Goal: Task Accomplishment & Management: Manage account settings

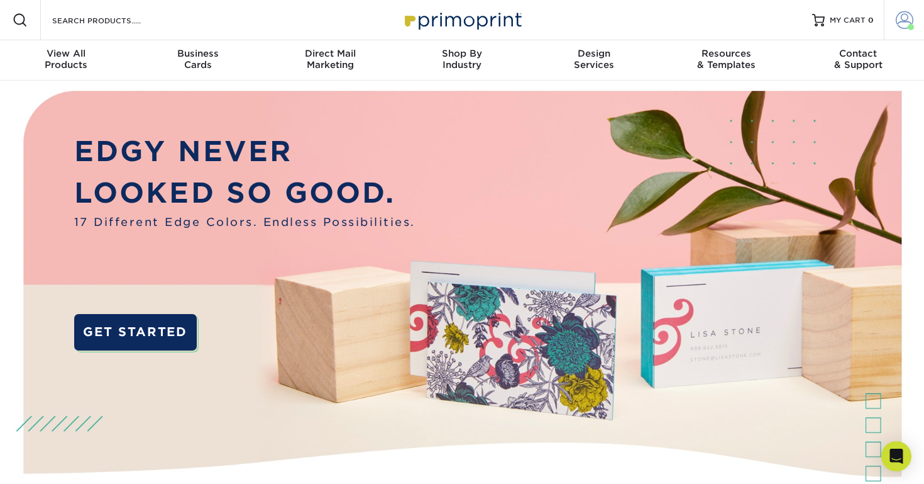
click at [908, 17] on span at bounding box center [905, 20] width 18 height 18
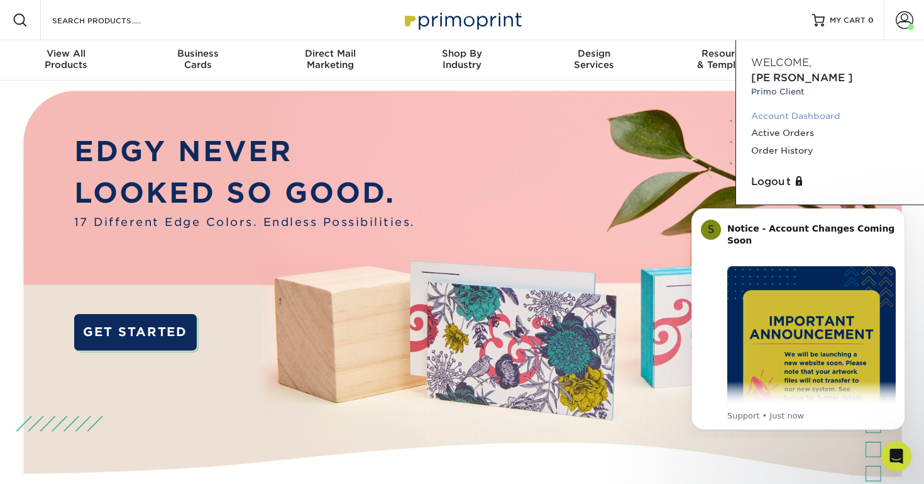
click at [783, 108] on link "Account Dashboard" at bounding box center [830, 116] width 158 height 17
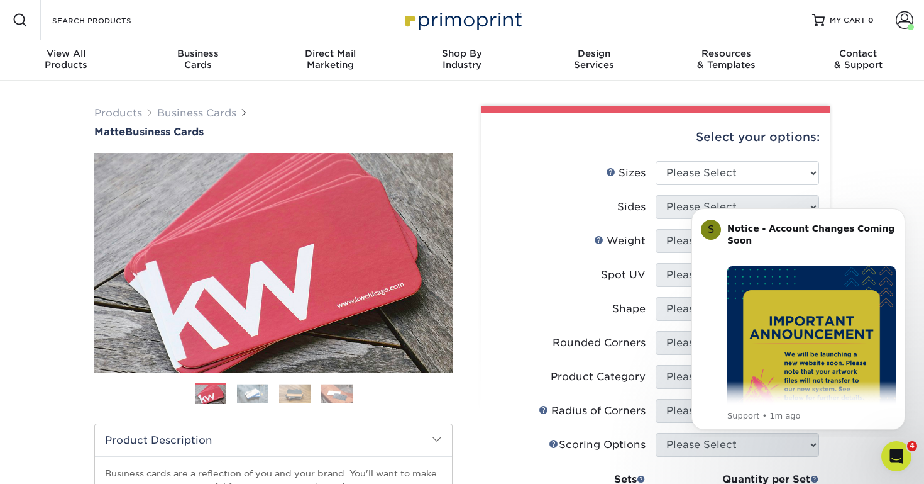
click at [889, 168] on div "Products Business Cards Matte Business Cards Previous Next 100 $ 8" at bounding box center [462, 427] width 924 height 694
click at [785, 166] on select "Please Select 1.5" x 3.5" - Mini 1.75" x 3.5" - Mini 2" x 2" - Square 2" x 3" -…" at bounding box center [738, 173] width 164 height 24
select select "2.00x3.50"
click at [901, 213] on icon "Dismiss notification" at bounding box center [902, 211] width 7 height 7
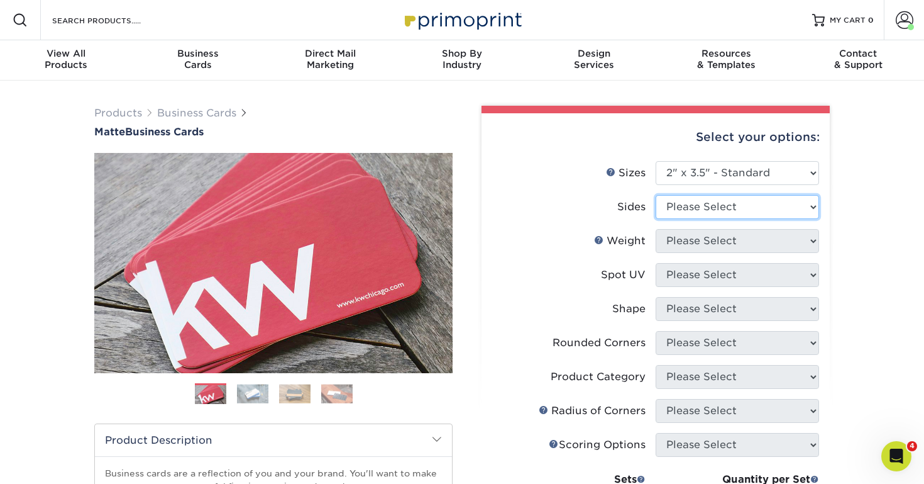
click at [770, 203] on select "Please Select Print Both Sides Print Front Only" at bounding box center [738, 207] width 164 height 24
select select "13abbda7-1d64-4f25-8bb2-c179b224825d"
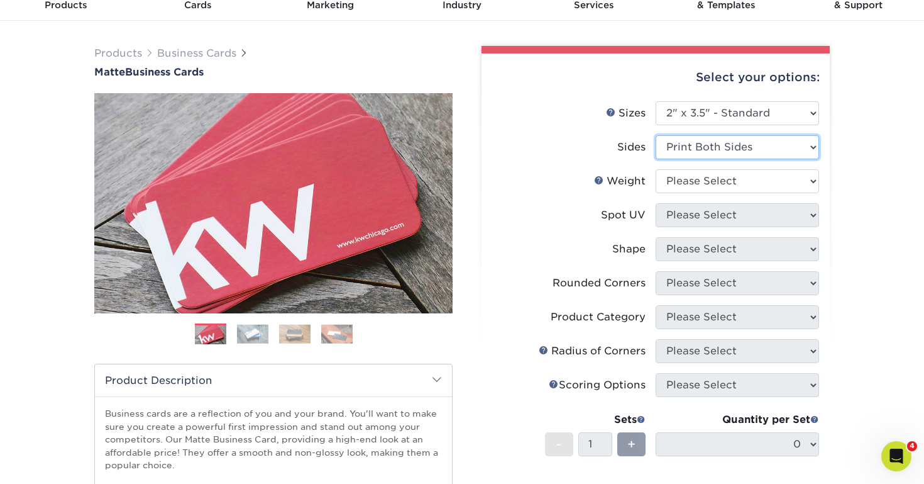
scroll to position [114, 0]
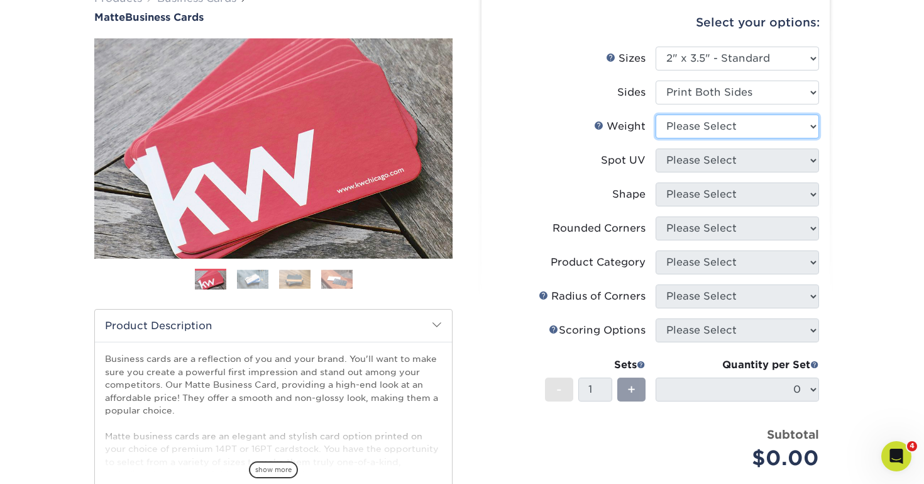
click at [744, 128] on select "Please Select 16PT 14PT" at bounding box center [738, 126] width 164 height 24
select select "16PT"
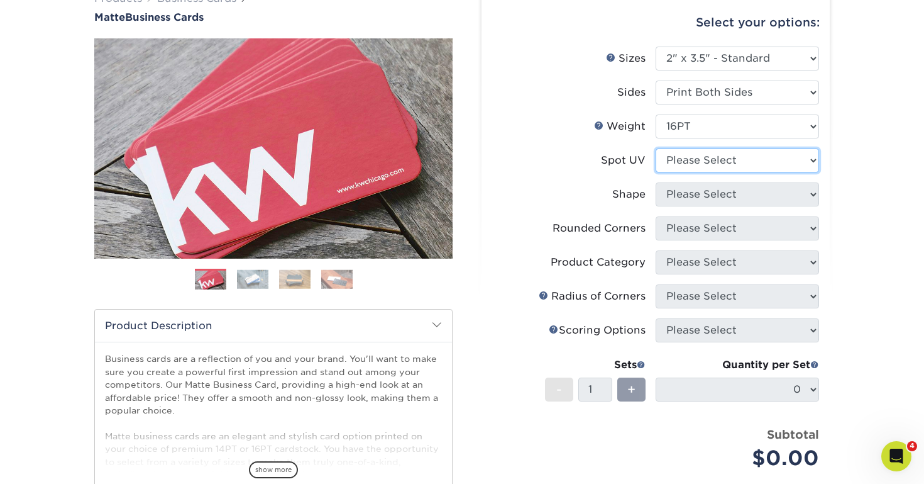
click at [714, 160] on select "Please Select No Spot UV Front and Back (Both Sides) Front Only Back Only" at bounding box center [738, 160] width 164 height 24
select select "3"
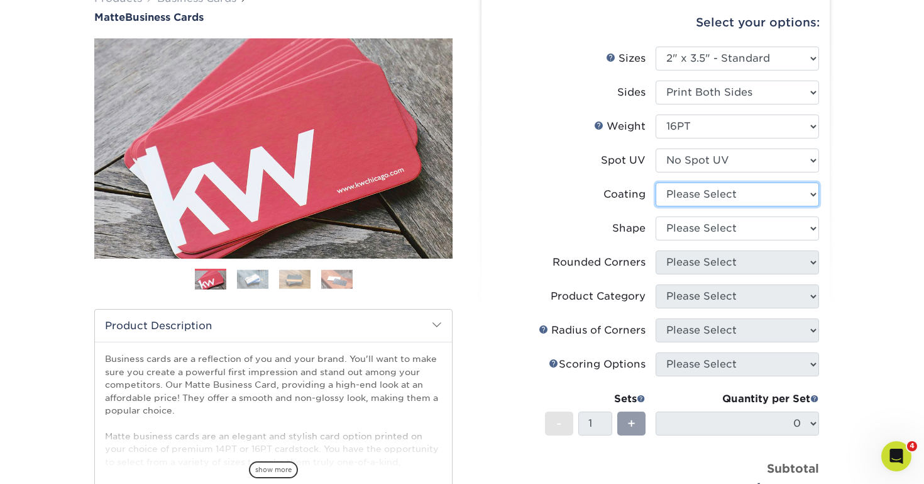
click at [699, 192] on select at bounding box center [738, 194] width 164 height 24
select select "121bb7b5-3b4d-429f-bd8d-bbf80e953313"
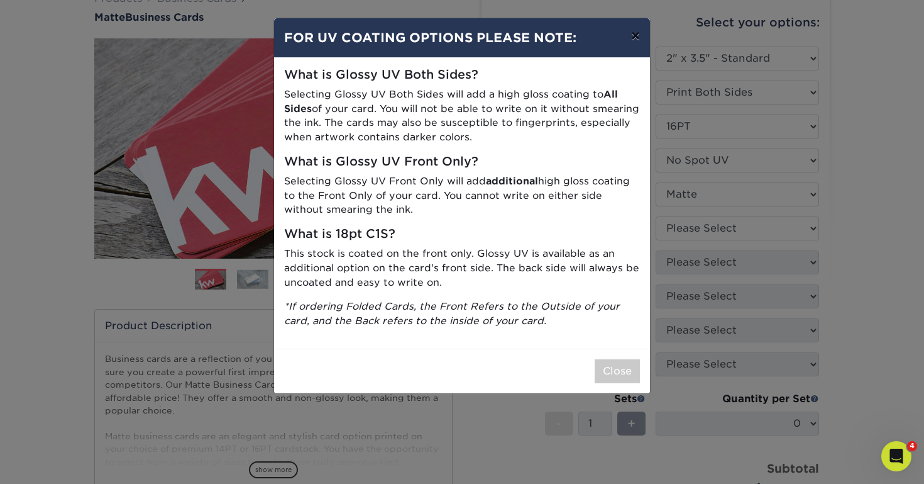
click at [631, 37] on button "×" at bounding box center [635, 35] width 29 height 35
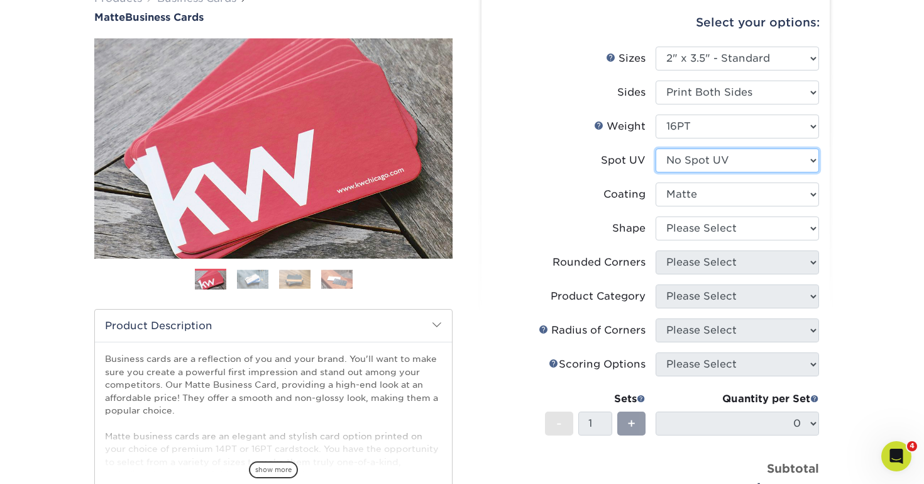
click at [707, 155] on select "Please Select No Spot UV Front and Back (Both Sides) Front Only Back Only" at bounding box center [738, 160] width 164 height 24
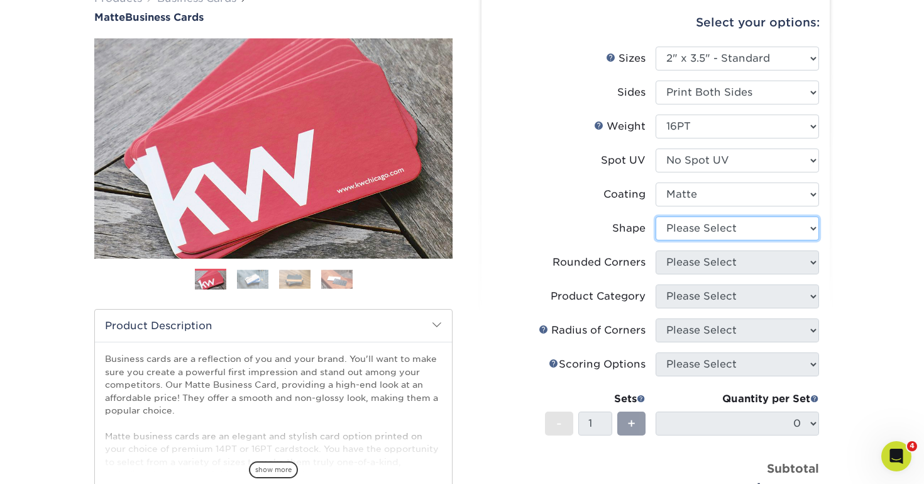
click at [731, 232] on select "Please Select Standard Oval" at bounding box center [738, 228] width 164 height 24
select select "standard"
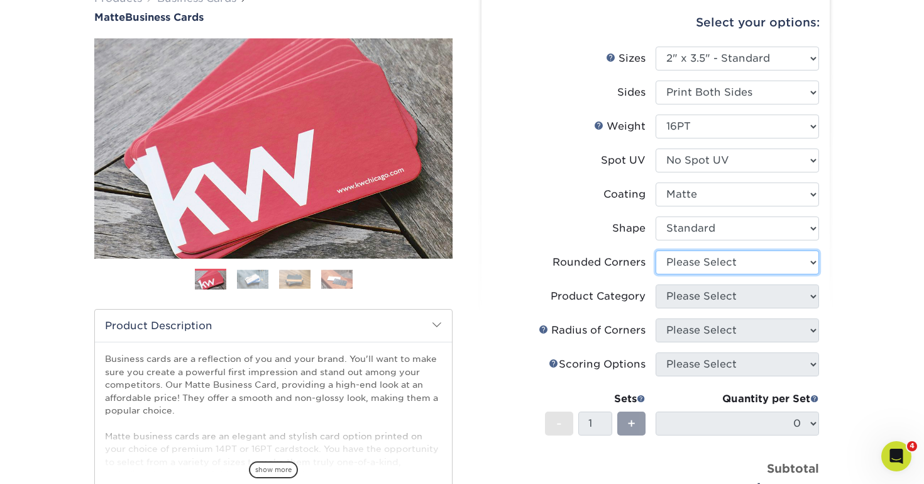
click at [687, 268] on select "Please Select Yes - Round 2 Corners Yes - Round 4 Corners No" at bounding box center [738, 262] width 164 height 24
select select "0"
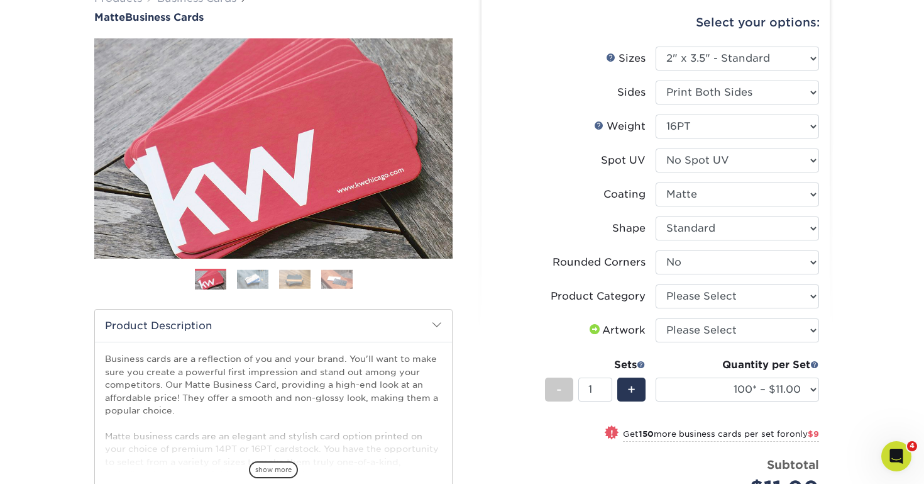
click at [691, 308] on li "Product Category Please Select Business Cards" at bounding box center [655, 301] width 327 height 34
click at [693, 297] on select "Please Select Business Cards" at bounding box center [738, 296] width 164 height 24
select select "3b5148f1-0588-4f88-a218-97bcfdce65c1"
click at [688, 324] on select "Please Select I will upload files I need a design - $100" at bounding box center [738, 330] width 164 height 24
select select "upload"
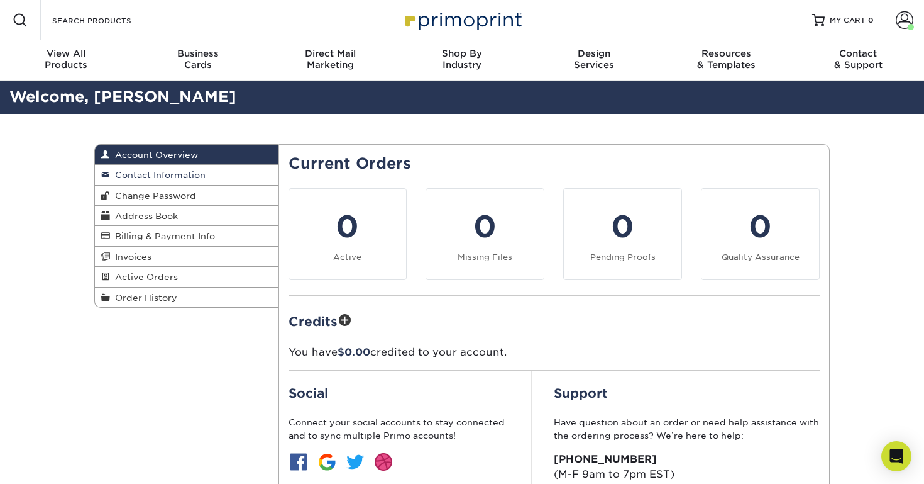
click at [157, 177] on span "Contact Information" at bounding box center [158, 175] width 96 height 10
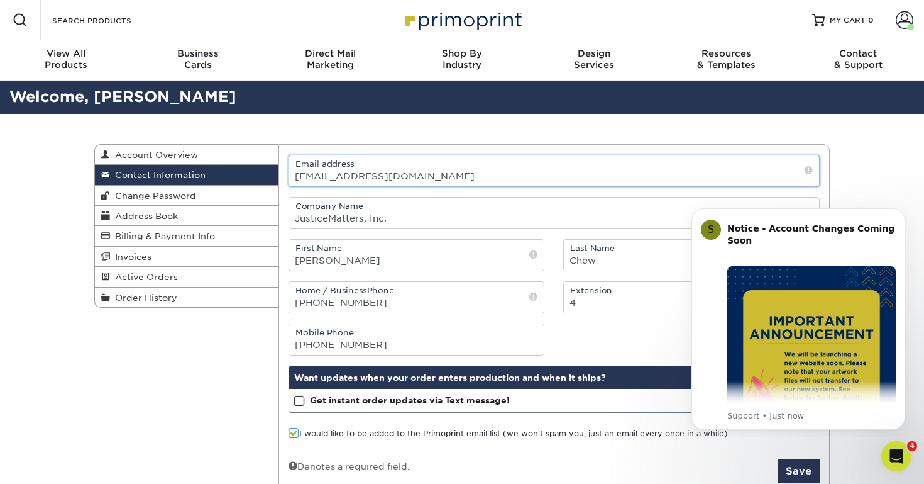
click at [308, 180] on input "info@justicemattersnc.org" at bounding box center [554, 170] width 531 height 31
drag, startPoint x: 311, startPoint y: 175, endPoint x: 252, endPoint y: 182, distance: 60.2
click at [252, 144] on div "Contact Information Account Overview Contact Information Change Password Addres…" at bounding box center [462, 144] width 736 height 0
click at [308, 176] on input "info@justicemattersnc.org" at bounding box center [554, 170] width 531 height 31
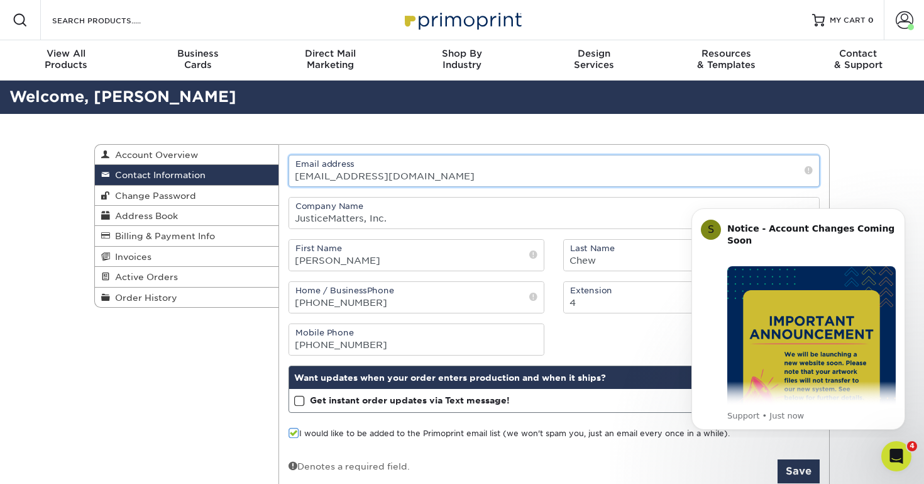
type input "santae@justicemattersnc.org"
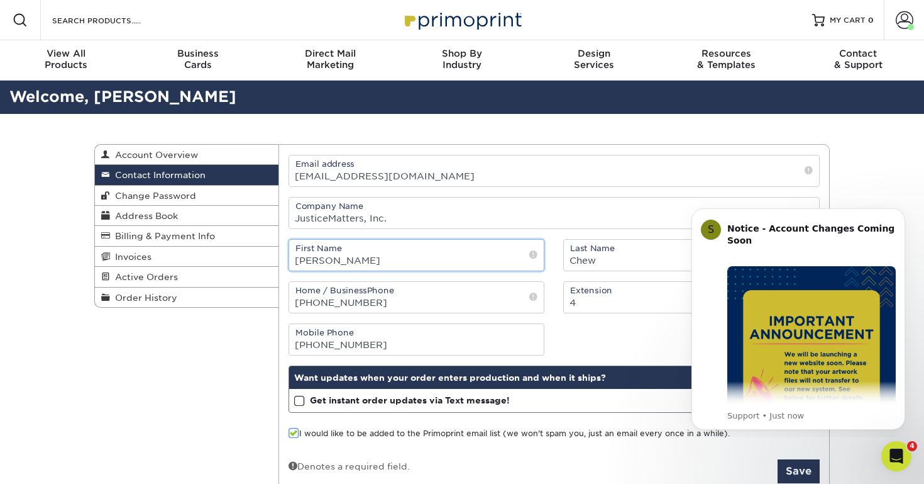
click at [308, 262] on input "[PERSON_NAME]" at bounding box center [416, 255] width 255 height 31
type input "Santae"
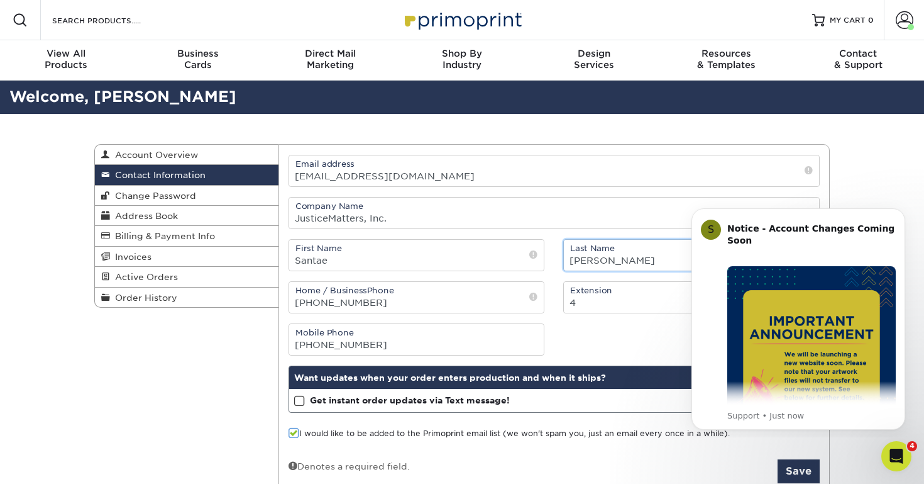
type input "Cooper"
click at [598, 303] on input "4" at bounding box center [691, 297] width 255 height 31
type input "1"
type input "010"
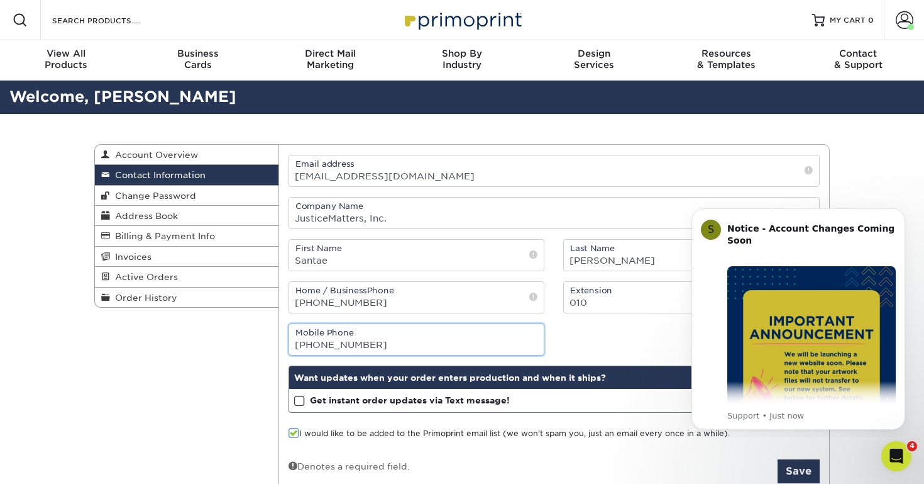
click at [381, 350] on input "(919) 564-6617" at bounding box center [416, 339] width 255 height 31
click at [622, 341] on div "Mobile Phone" at bounding box center [554, 339] width 551 height 32
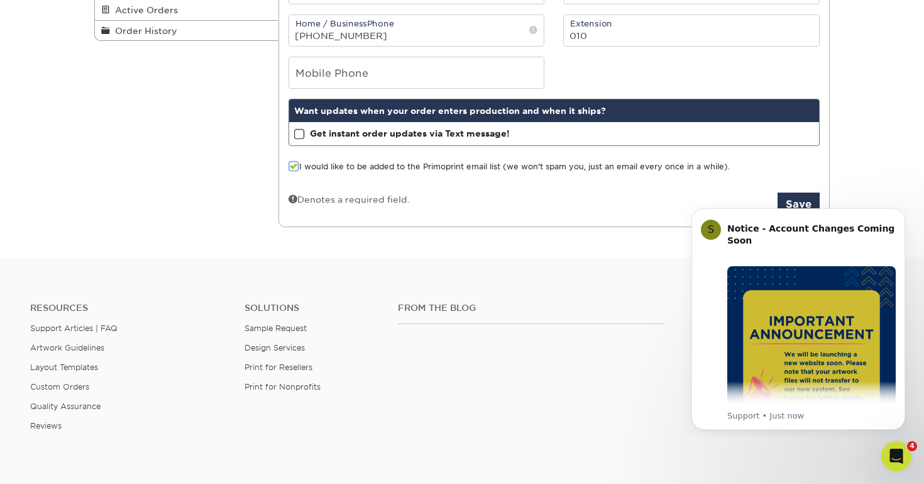
scroll to position [268, 0]
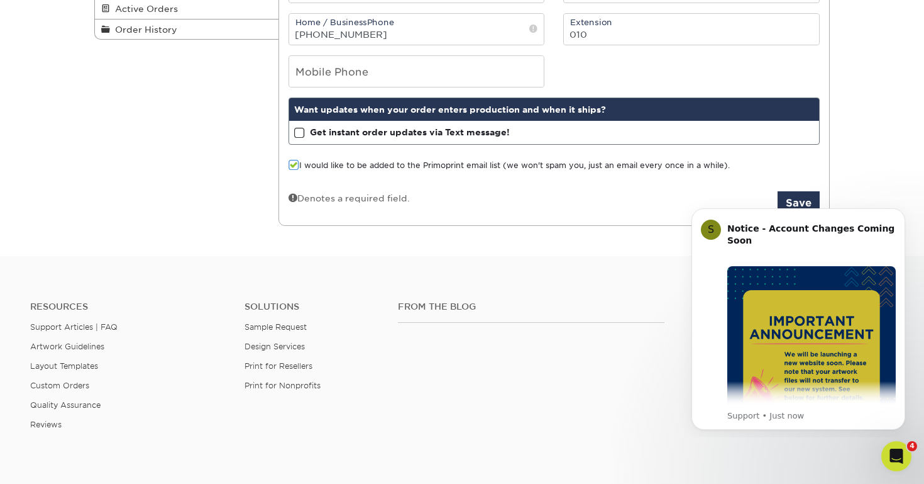
click at [292, 167] on span at bounding box center [294, 165] width 11 height 12
click at [0, 0] on input "I would like to be added to the Primoprint email list (we won't spam you, just …" at bounding box center [0, 0] width 0 height 0
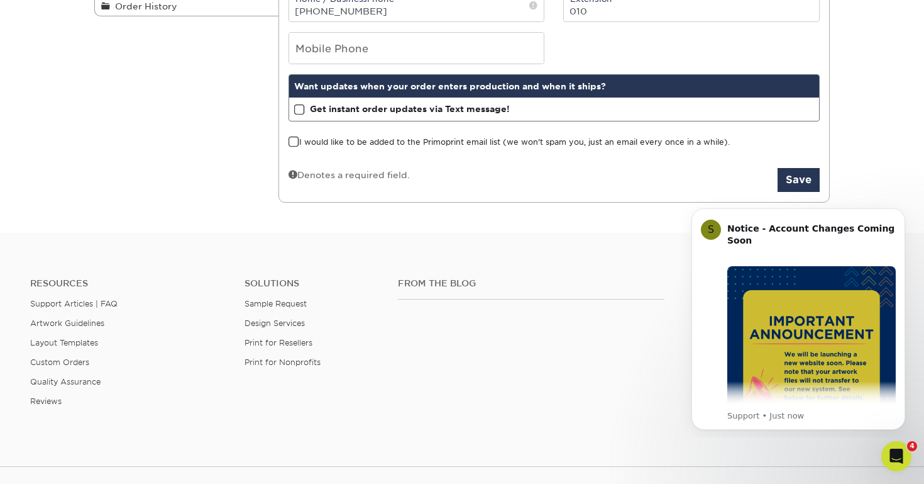
scroll to position [294, 0]
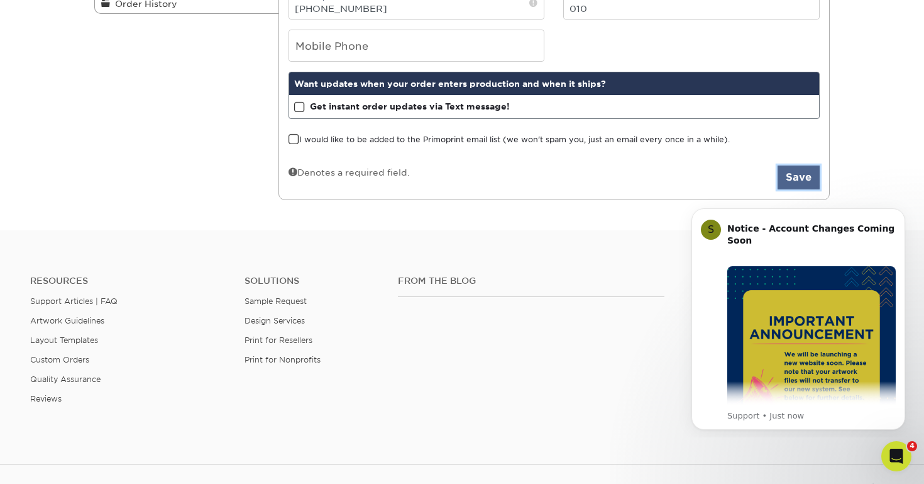
click at [794, 179] on button "Save" at bounding box center [799, 177] width 42 height 24
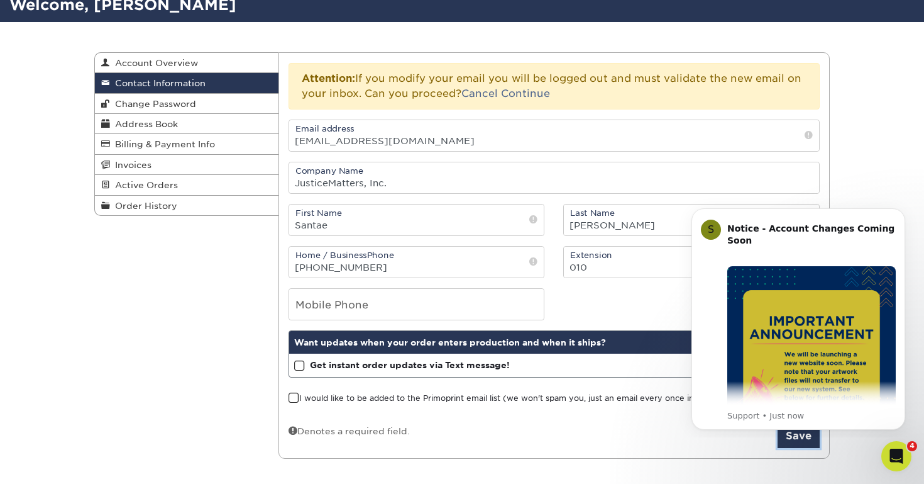
scroll to position [73, 0]
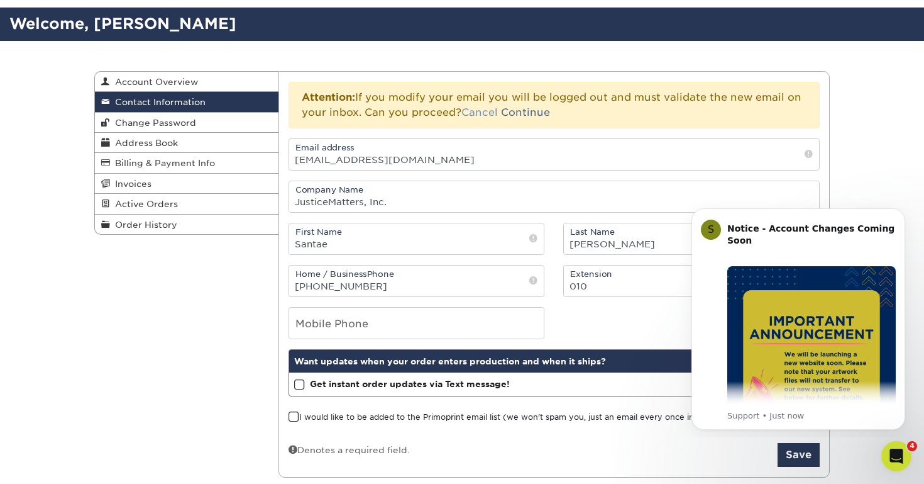
click at [482, 113] on link "Cancel" at bounding box center [480, 112] width 36 height 12
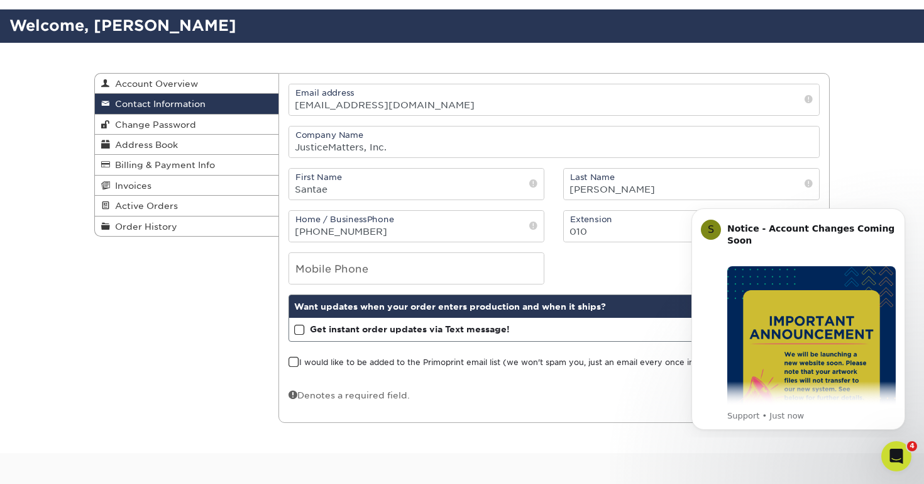
scroll to position [86, 0]
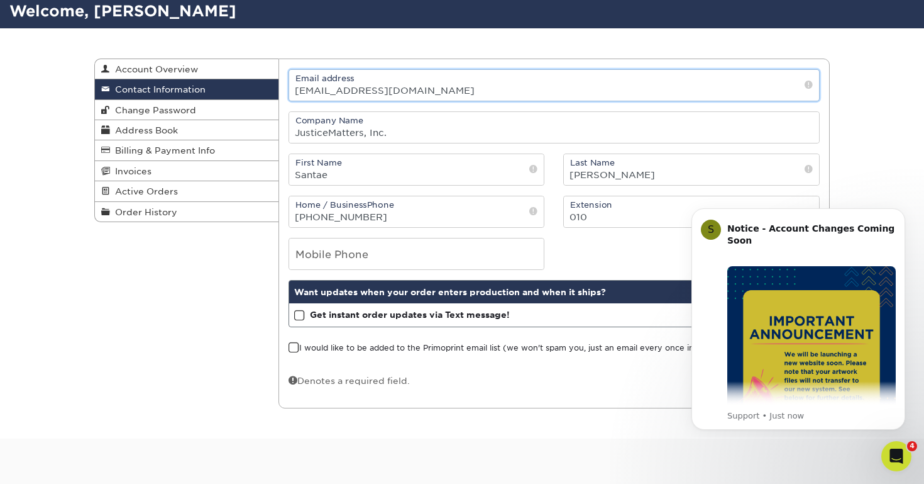
drag, startPoint x: 312, startPoint y: 89, endPoint x: 219, endPoint y: 88, distance: 93.1
click at [219, 58] on div "Contact Information Account Overview Contact Information Change Password Addres…" at bounding box center [462, 58] width 736 height 0
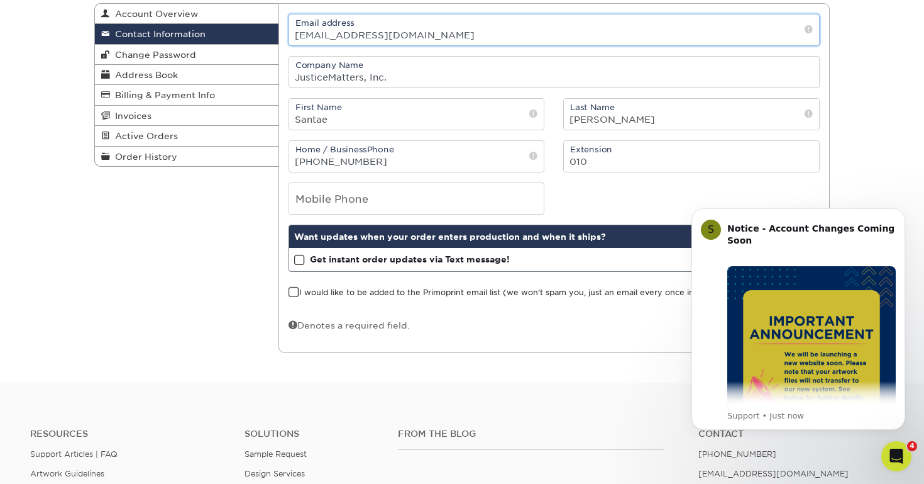
scroll to position [0, 0]
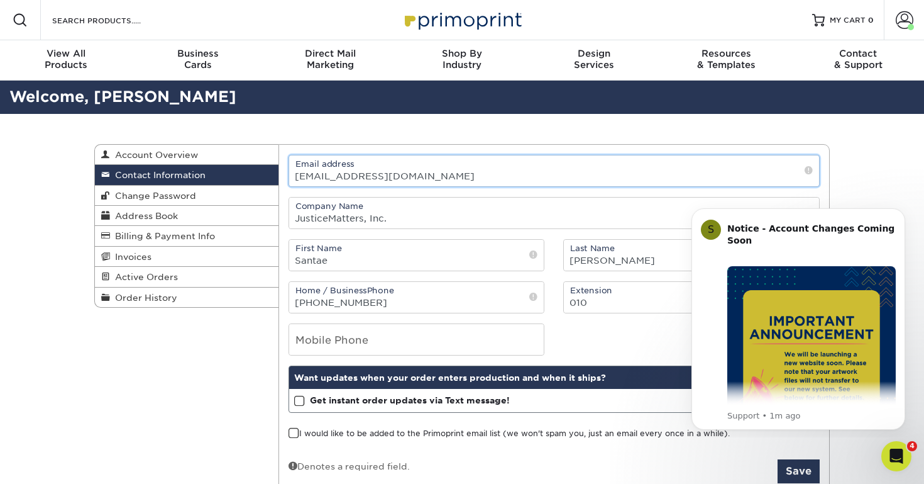
type input "info@justicemattersnc.org"
click at [468, 169] on input "info@justicemattersnc.org" at bounding box center [554, 170] width 531 height 31
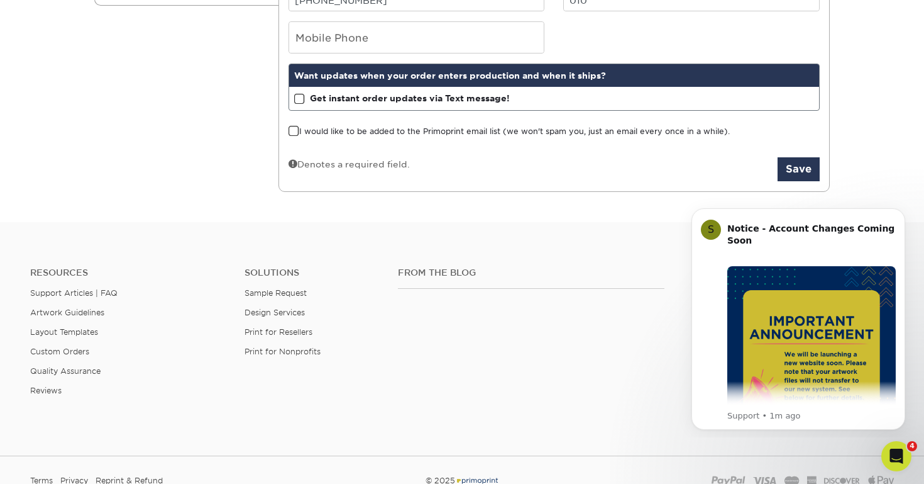
scroll to position [307, 0]
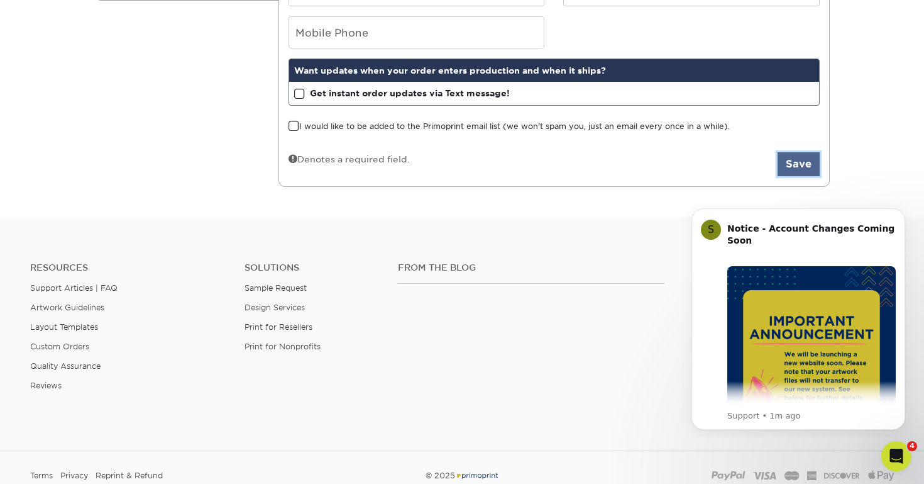
click at [806, 168] on button "Save" at bounding box center [799, 164] width 42 height 24
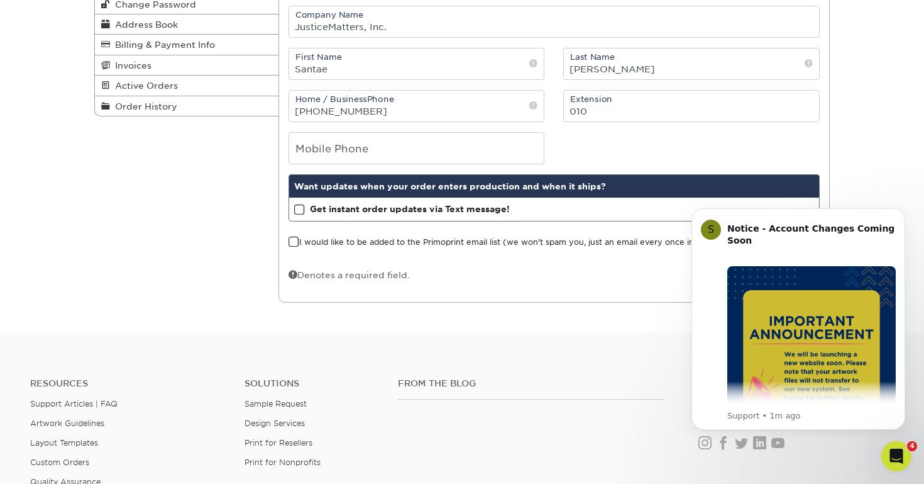
scroll to position [112, 0]
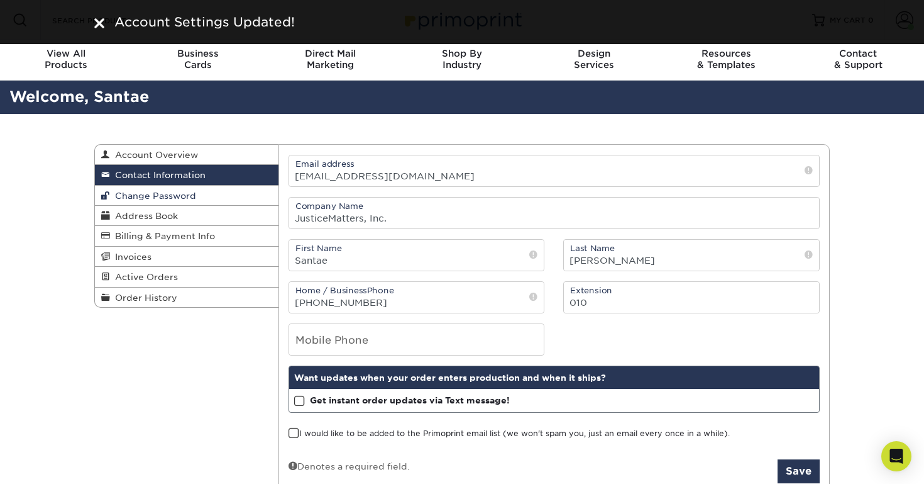
click at [165, 200] on span "Change Password" at bounding box center [153, 196] width 86 height 10
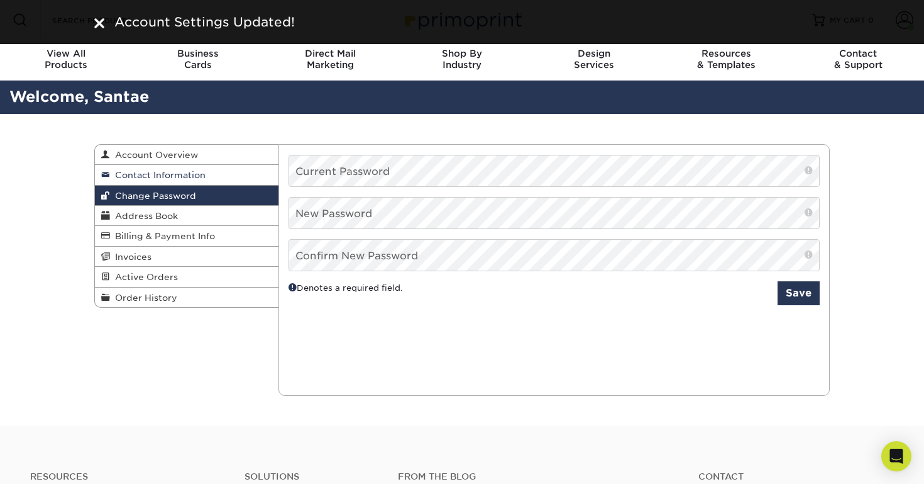
click at [157, 175] on span "Contact Information" at bounding box center [158, 175] width 96 height 10
